Goal: Communication & Community: Answer question/provide support

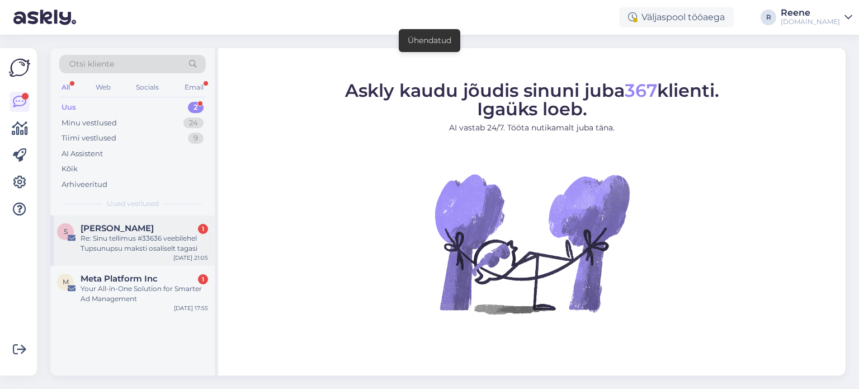
click at [117, 238] on div "Re: Sinu tellimus #33636 veebilehel Tupsunupsu maksti osaliselt tagasi" at bounding box center [144, 243] width 127 height 20
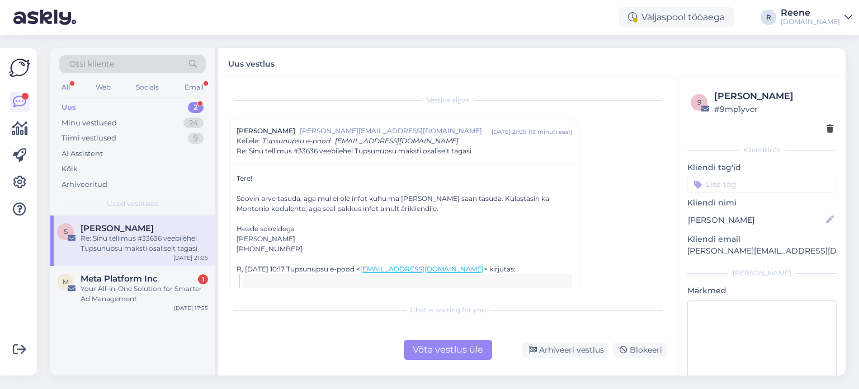
click at [453, 347] on div "Võta vestlus üle" at bounding box center [448, 349] width 88 height 20
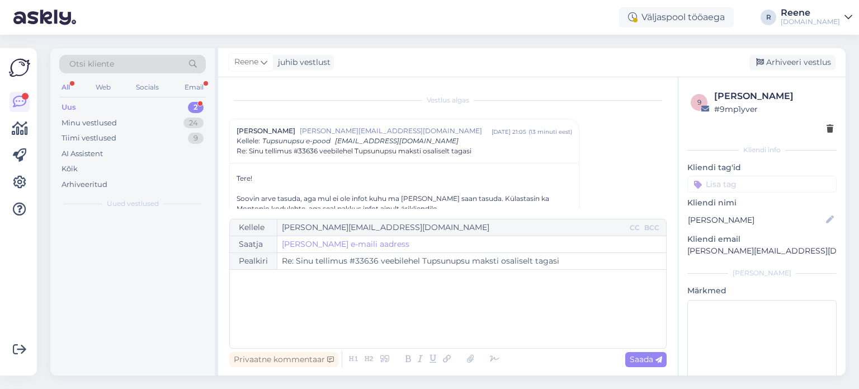
scroll to position [30, 0]
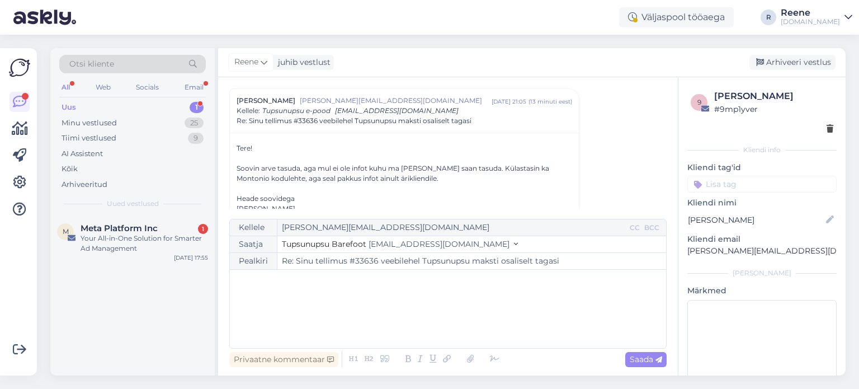
click at [291, 294] on div "﻿" at bounding box center [447, 308] width 425 height 67
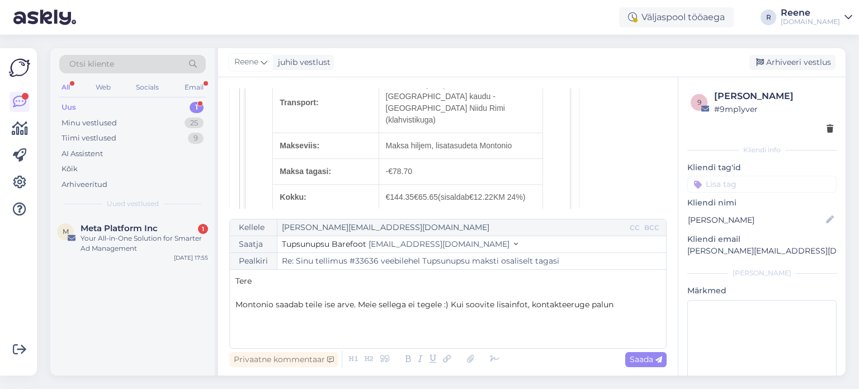
scroll to position [701, 0]
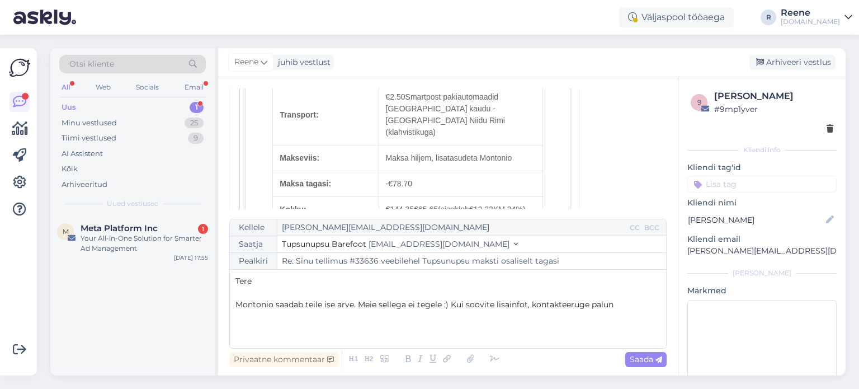
drag, startPoint x: 274, startPoint y: 306, endPoint x: 293, endPoint y: 326, distance: 28.5
click at [274, 306] on span "Montonio saadab teile ise arve. Meie sellega ei tegele :) Kui soovite lisainfot…" at bounding box center [424, 304] width 378 height 10
click at [662, 304] on div "Kellele [PERSON_NAME][EMAIL_ADDRESS][DOMAIN_NAME] CC BCC Saatja Tupsunupsu Bare…" at bounding box center [447, 284] width 437 height 130
click at [494, 358] on icon at bounding box center [494, 359] width 17 height 16
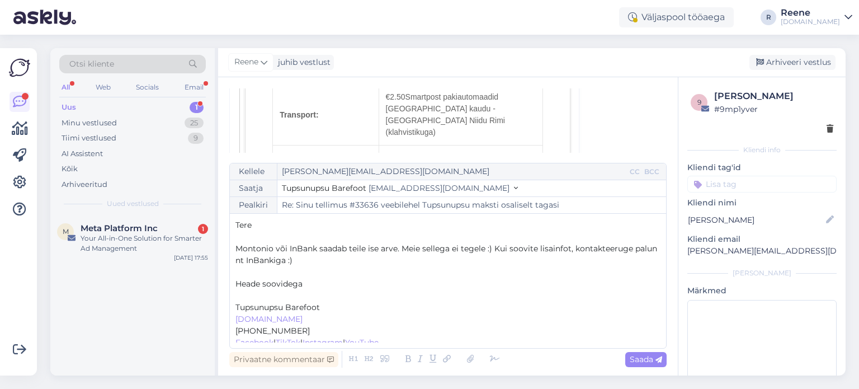
click at [247, 288] on p "Heade soovidega" at bounding box center [447, 284] width 425 height 12
click at [243, 292] on p "﻿" at bounding box center [447, 296] width 425 height 12
click at [485, 252] on span "Montonio või InBank saadab teile ise arve. Meie sellega ei tegele :) Kui soovit…" at bounding box center [447, 254] width 424 height 22
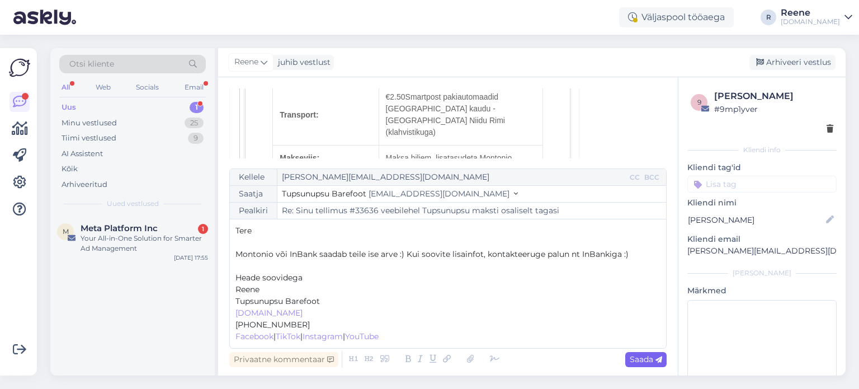
click at [640, 359] on span "Saada" at bounding box center [645, 359] width 32 height 10
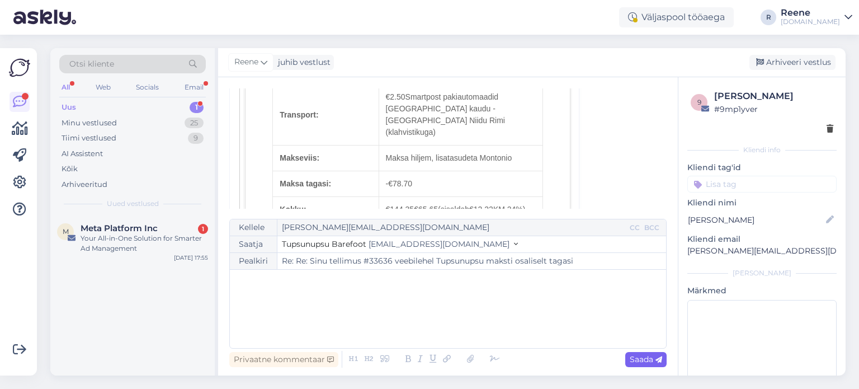
type input "Re: Sinu tellimus #33636 veebilehel Tupsunupsu maksti osaliselt tagasi"
